Goal: Register for event/course

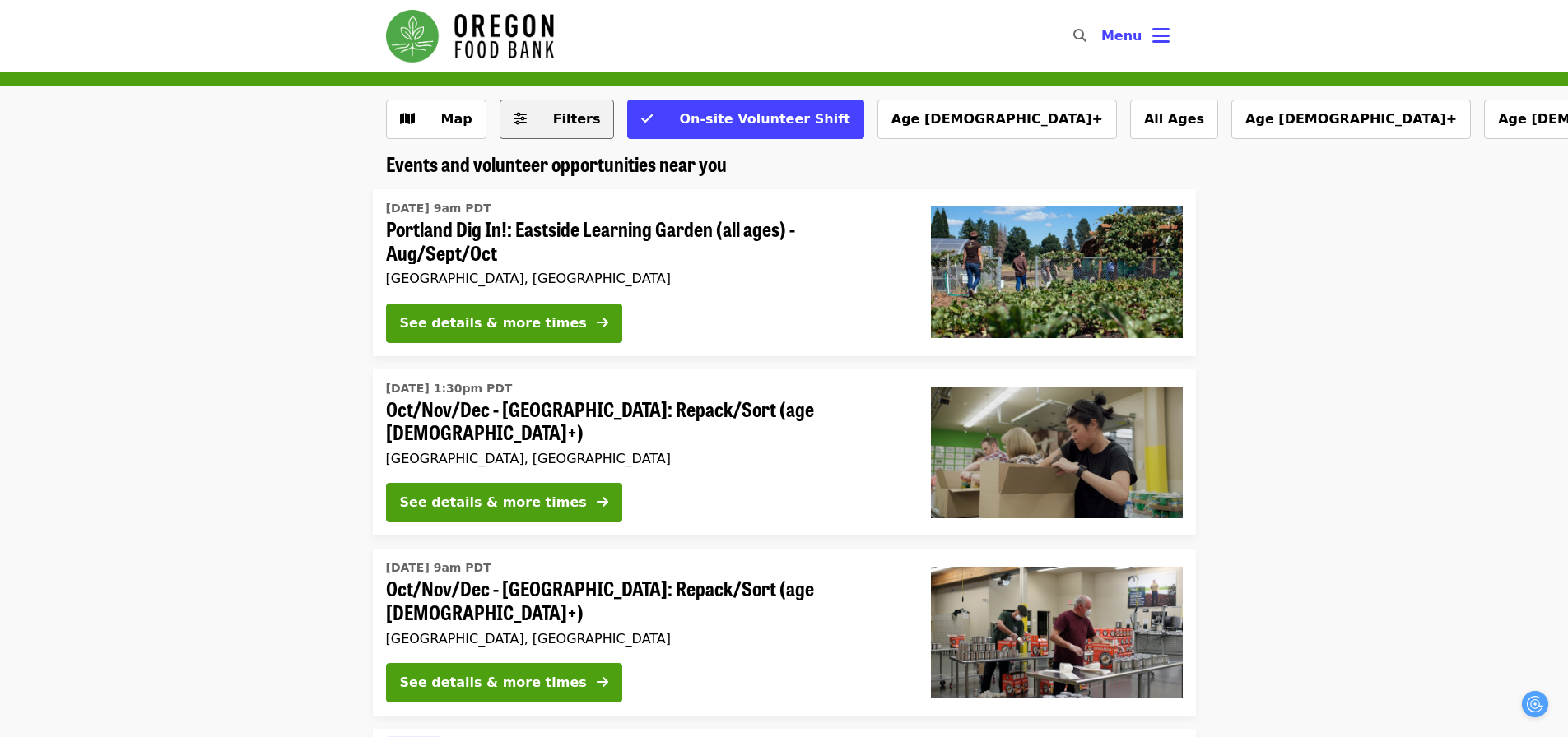
click at [514, 119] on icon "sliders-h icon" at bounding box center [520, 120] width 13 height 16
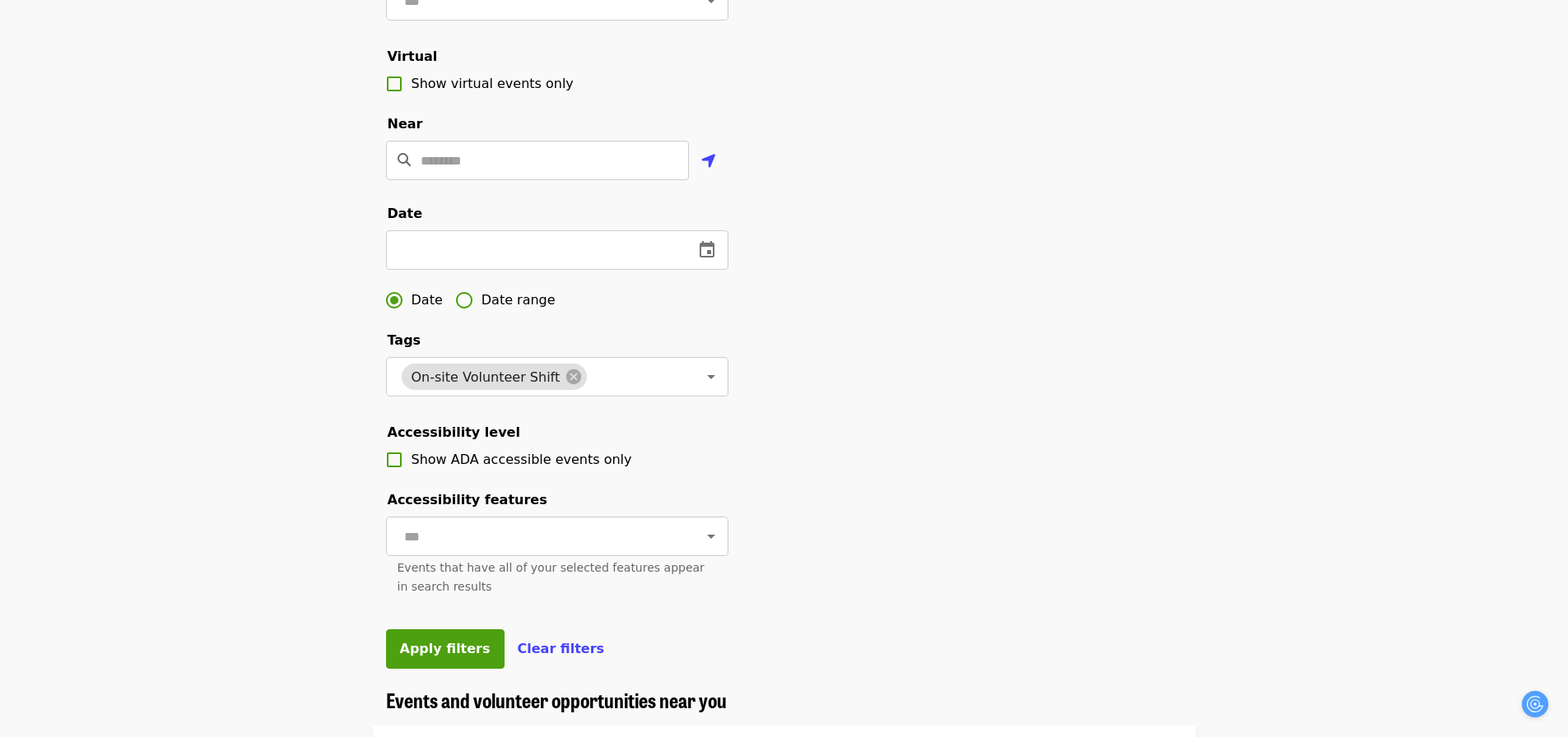
scroll to position [330, 0]
click at [705, 259] on icon "change date" at bounding box center [707, 249] width 20 height 20
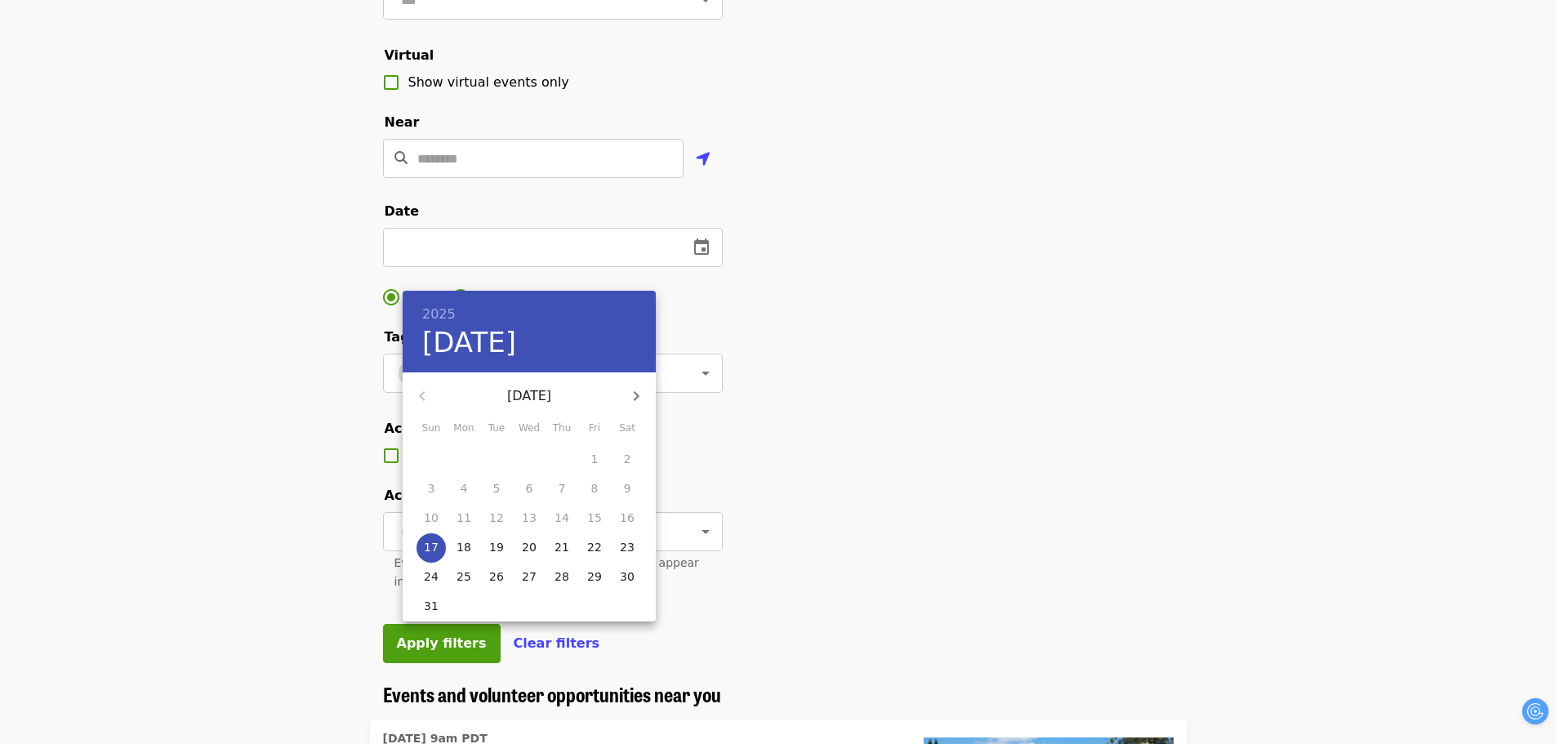
click at [459, 545] on p "18" at bounding box center [463, 546] width 15 height 17
type input "**********"
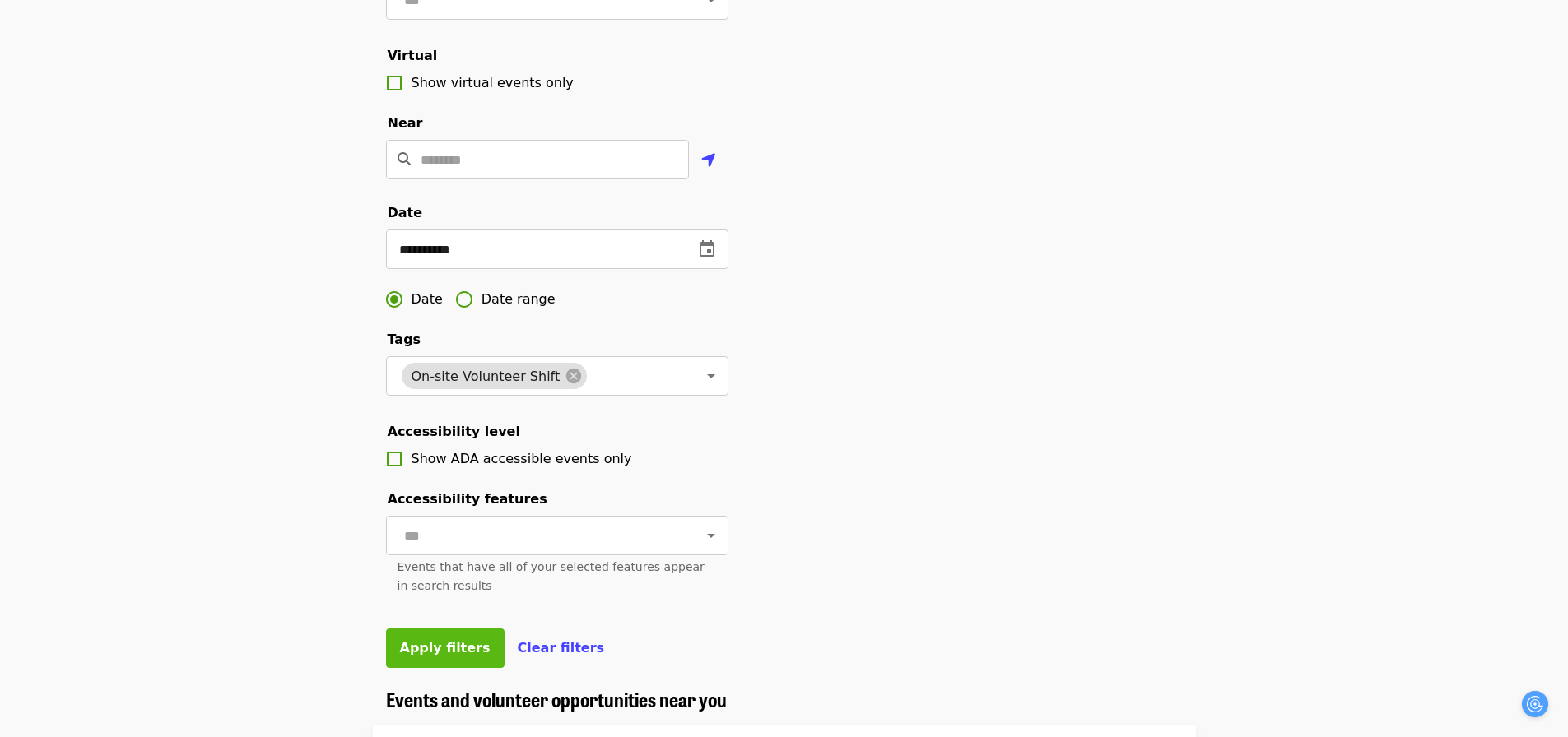
click at [429, 656] on span "Apply filters" at bounding box center [445, 648] width 91 height 16
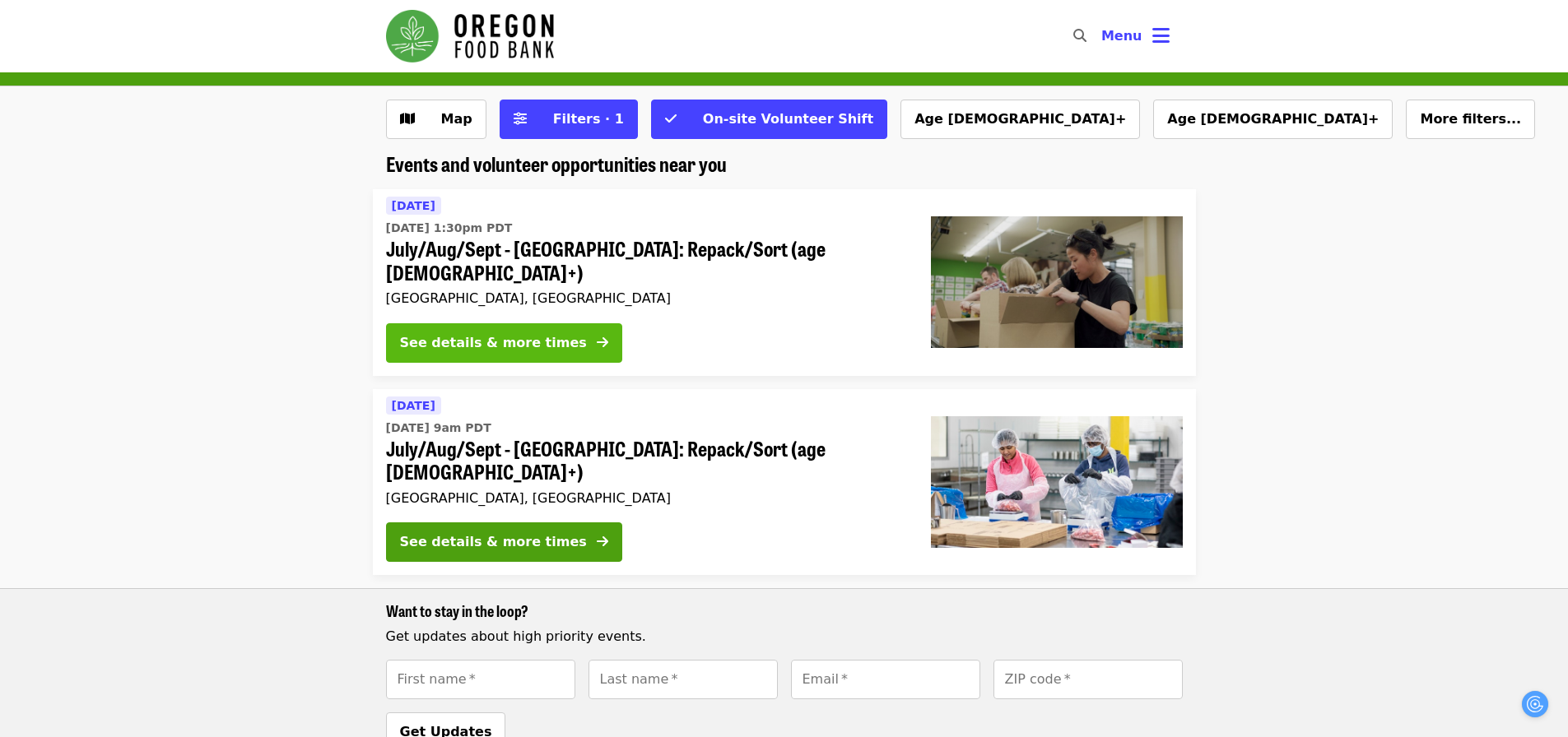
click at [476, 334] on div "See details & more times" at bounding box center [494, 344] width 187 height 20
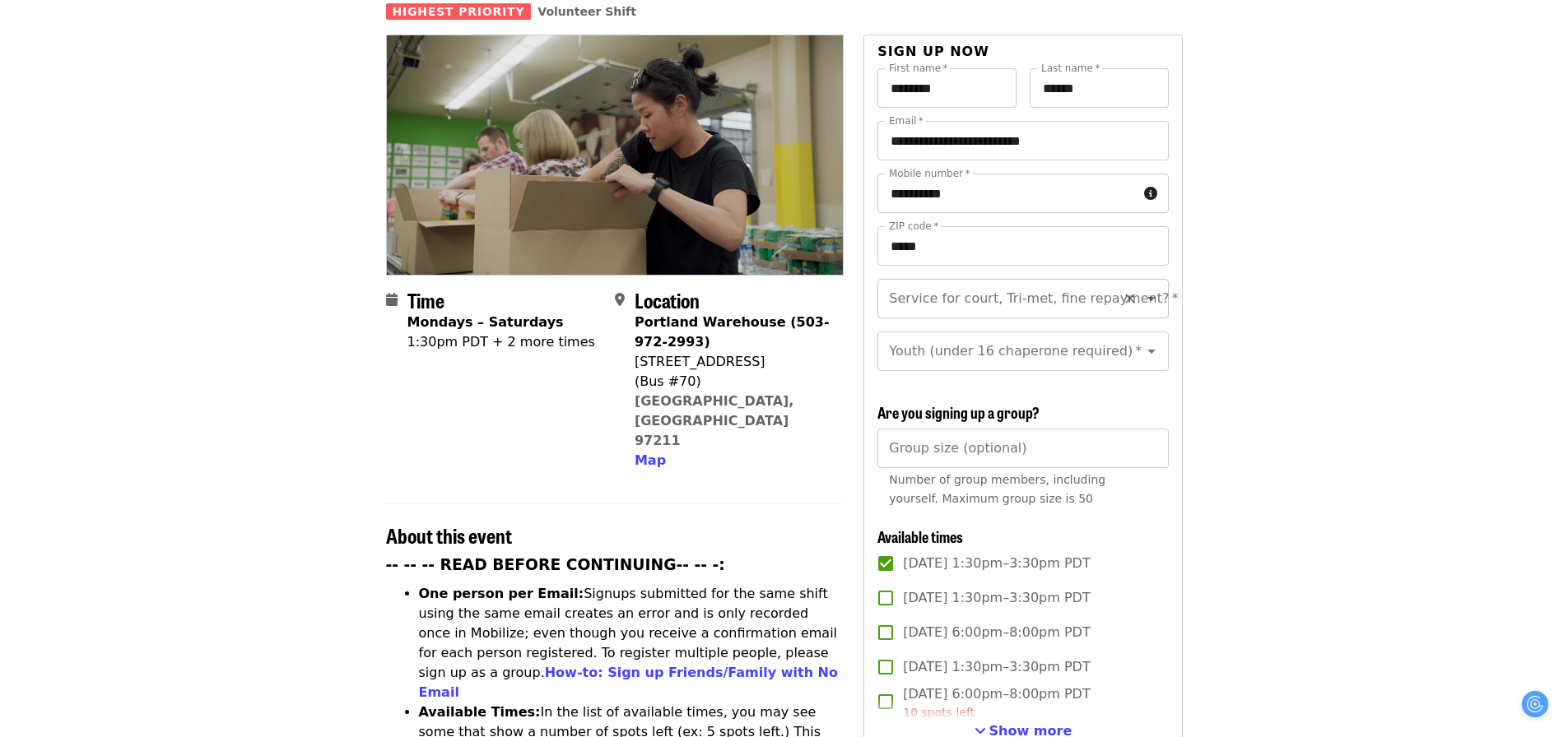
scroll to position [83, 0]
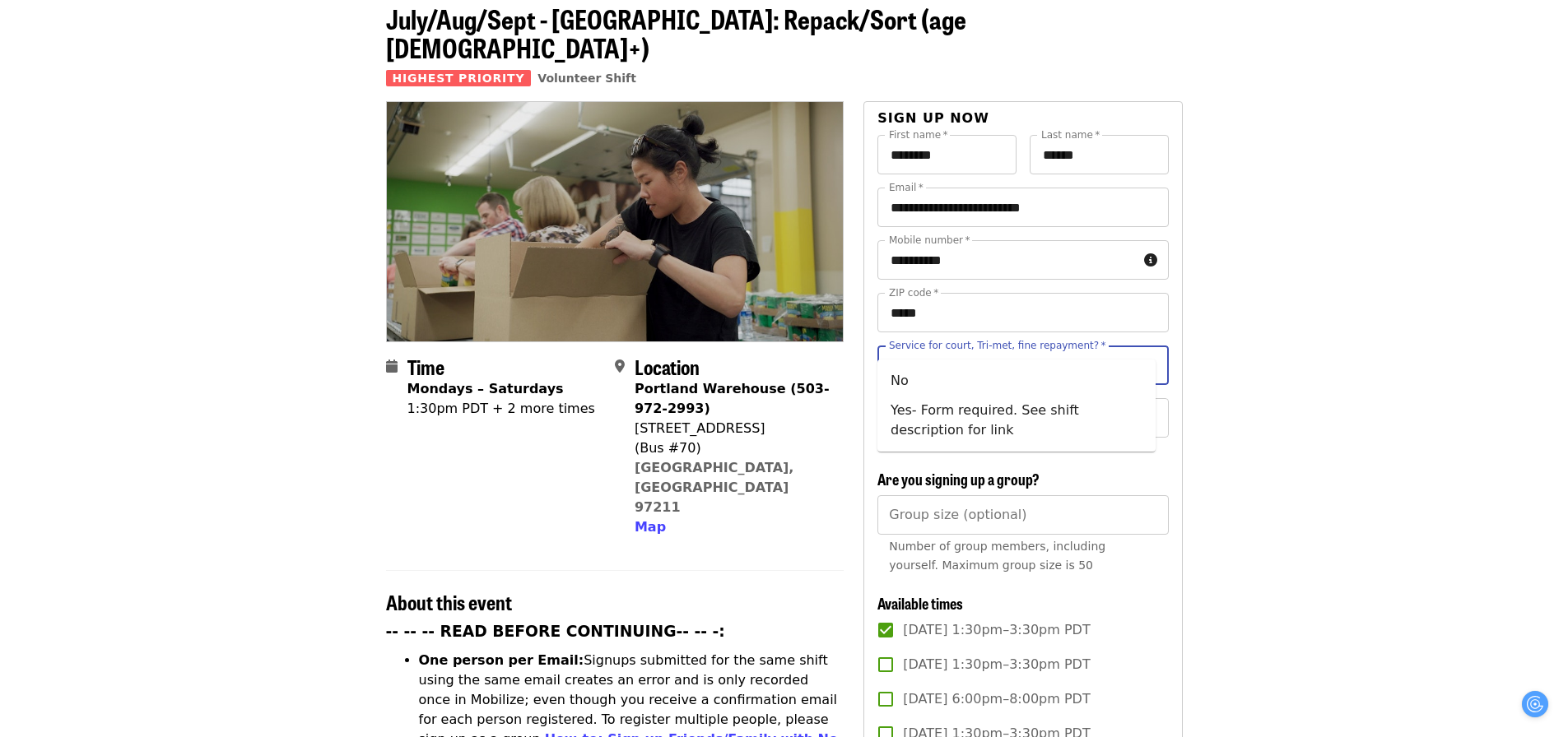
drag, startPoint x: 988, startPoint y: 324, endPoint x: 962, endPoint y: 345, distance: 33.4
click at [987, 346] on div "Service for court, Tri-met, fine repayment?   * Service for court, Tri-met, fin…" at bounding box center [1023, 366] width 291 height 40
click at [919, 379] on li "No" at bounding box center [1016, 381] width 278 height 30
type input "**"
click at [931, 402] on input "Youth (under 16 chaperone required)   *" at bounding box center [1002, 417] width 224 height 31
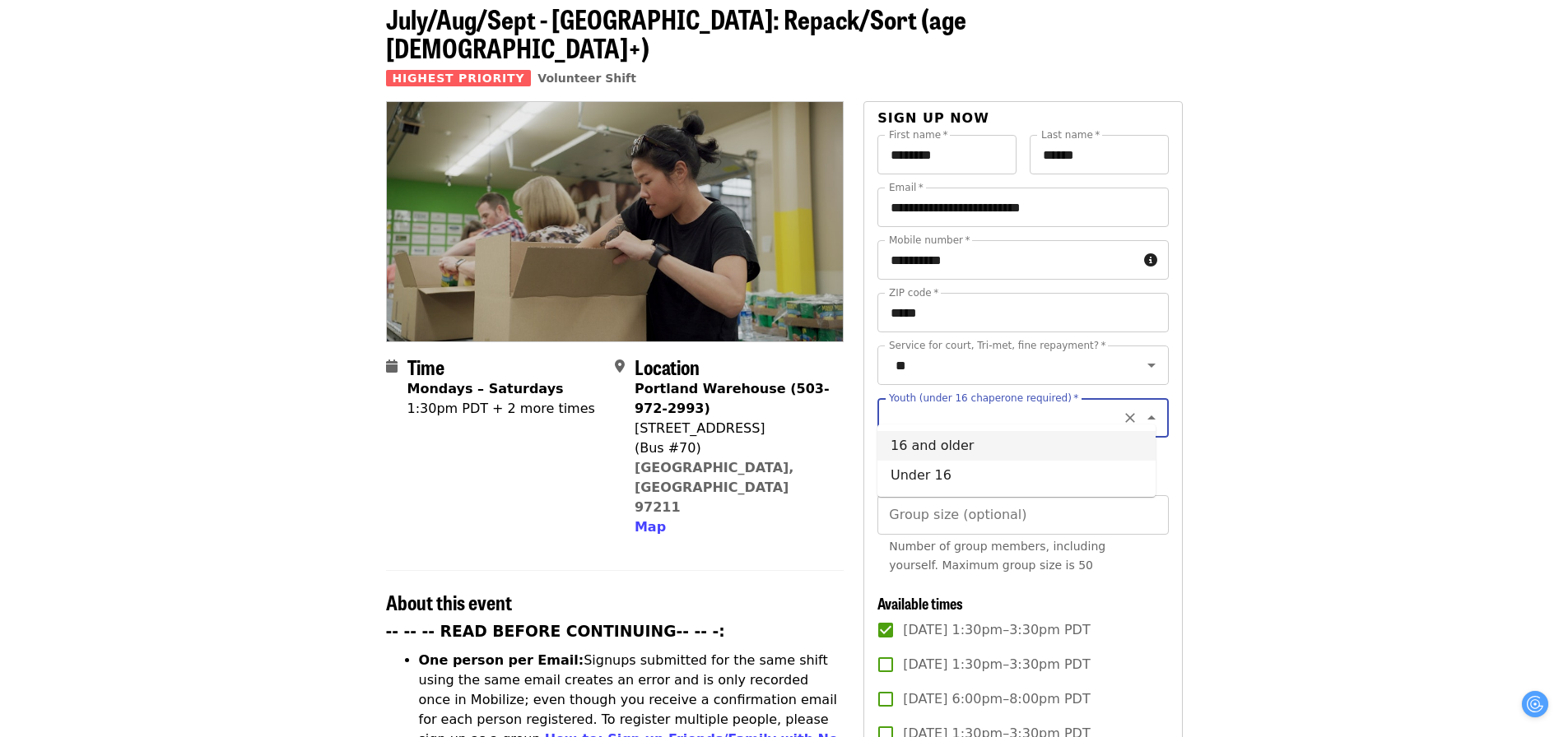
click at [924, 446] on li "16 and older" at bounding box center [1016, 446] width 278 height 30
type input "**********"
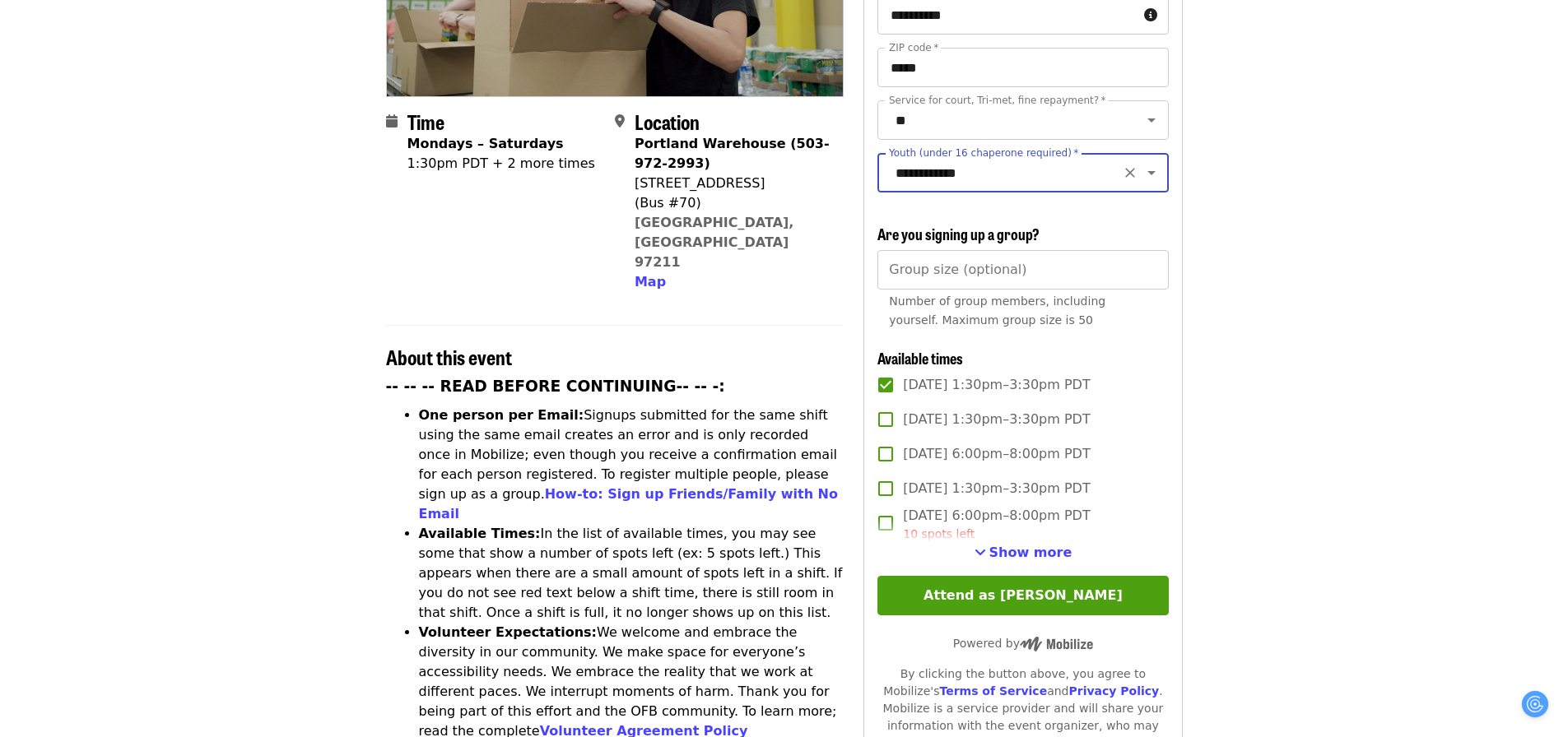
scroll to position [330, 0]
